Goal: Navigation & Orientation: Find specific page/section

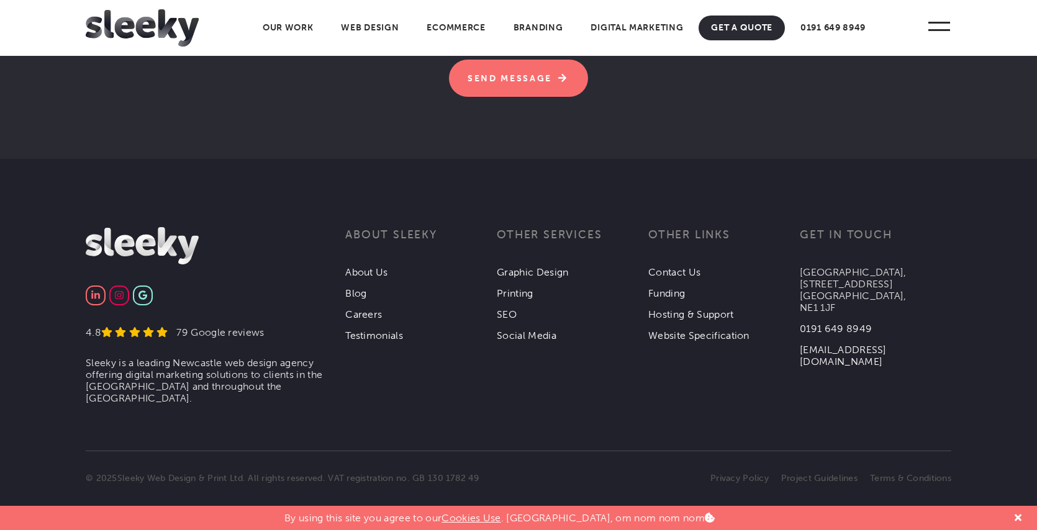
scroll to position [4041, 0]
click at [121, 296] on img at bounding box center [119, 295] width 8 height 9
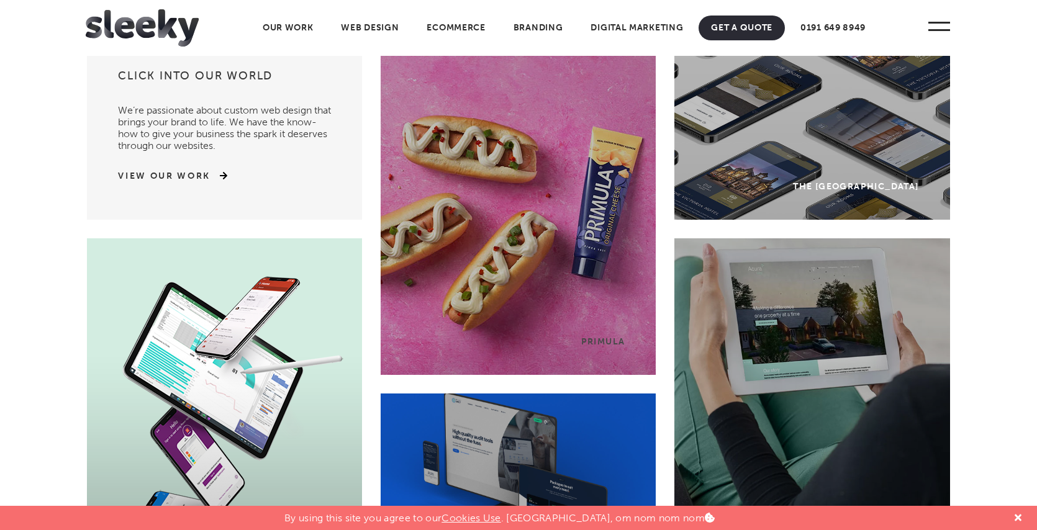
scroll to position [0, 0]
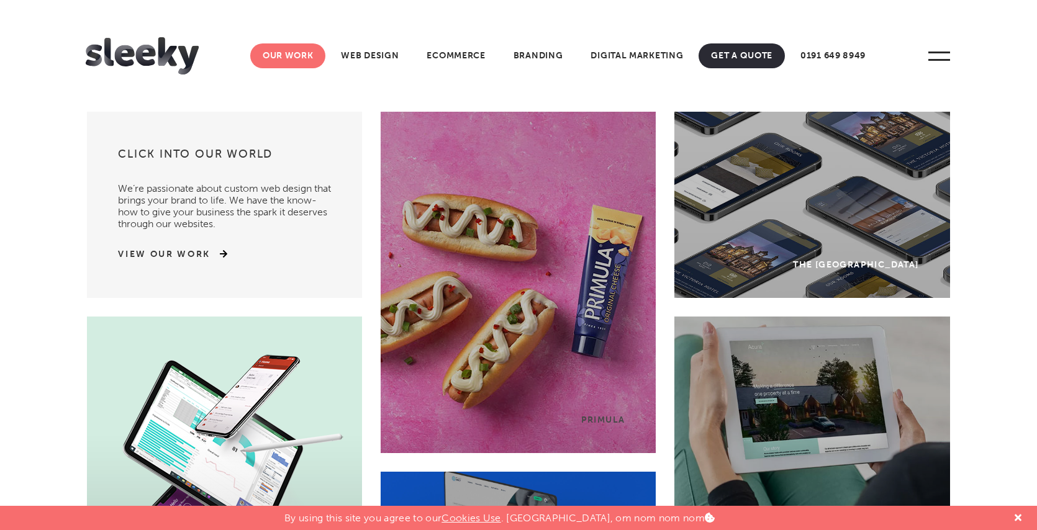
click at [312, 59] on link "Our Work" at bounding box center [288, 55] width 76 height 25
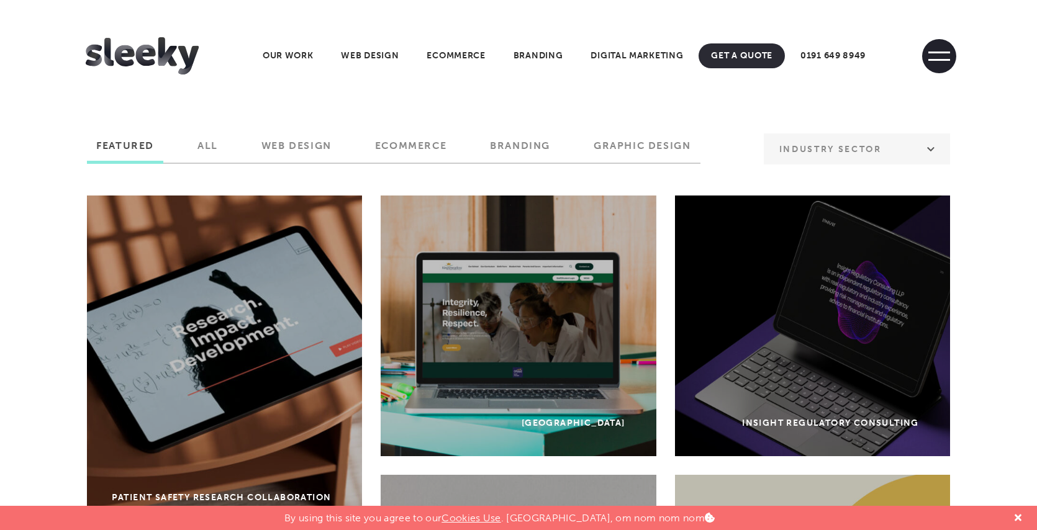
click at [940, 57] on span at bounding box center [939, 56] width 34 height 34
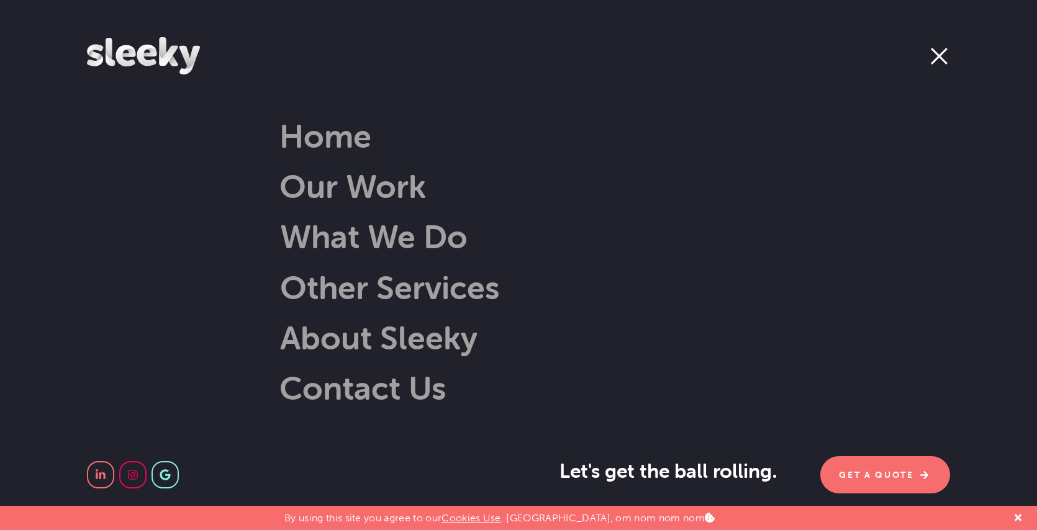
click at [940, 57] on span at bounding box center [939, 56] width 17 height 17
